Goal: Communication & Community: Connect with others

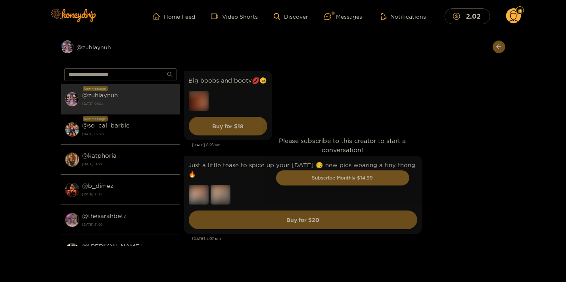
scroll to position [2073, 0]
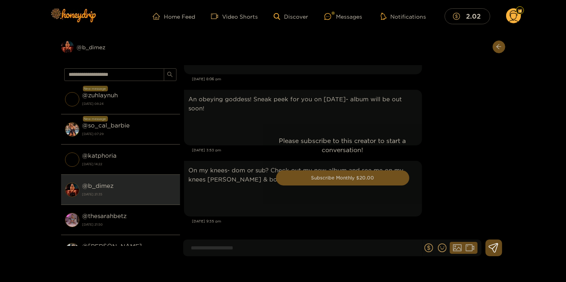
scroll to position [1608, 0]
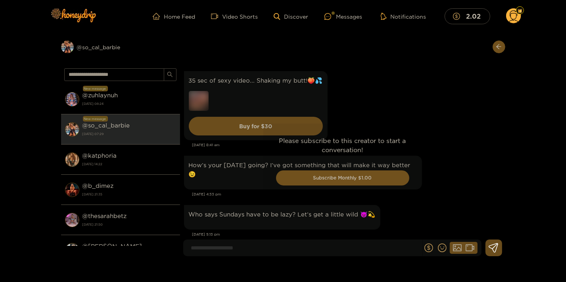
scroll to position [1228, 0]
